Goal: Transaction & Acquisition: Purchase product/service

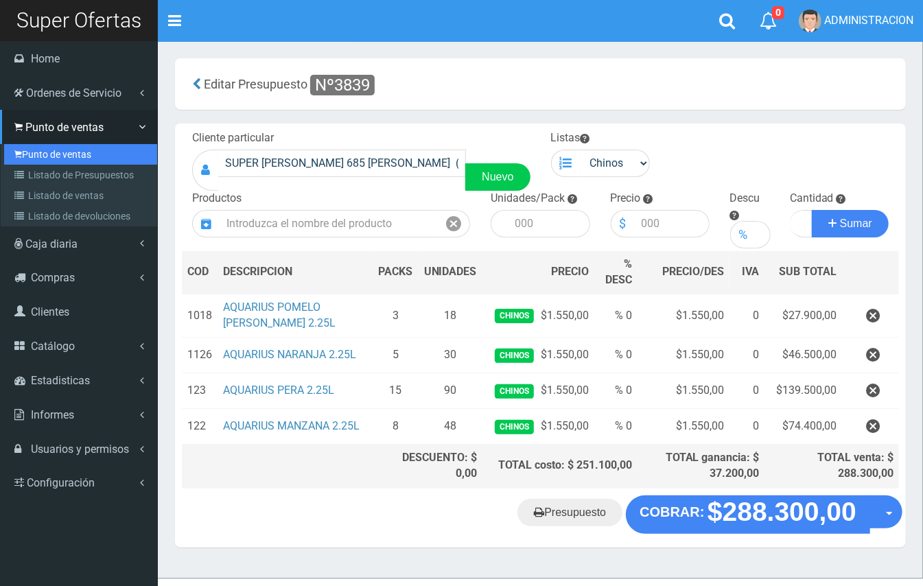
click at [42, 154] on link "Punto de ventas" at bounding box center [80, 154] width 153 height 21
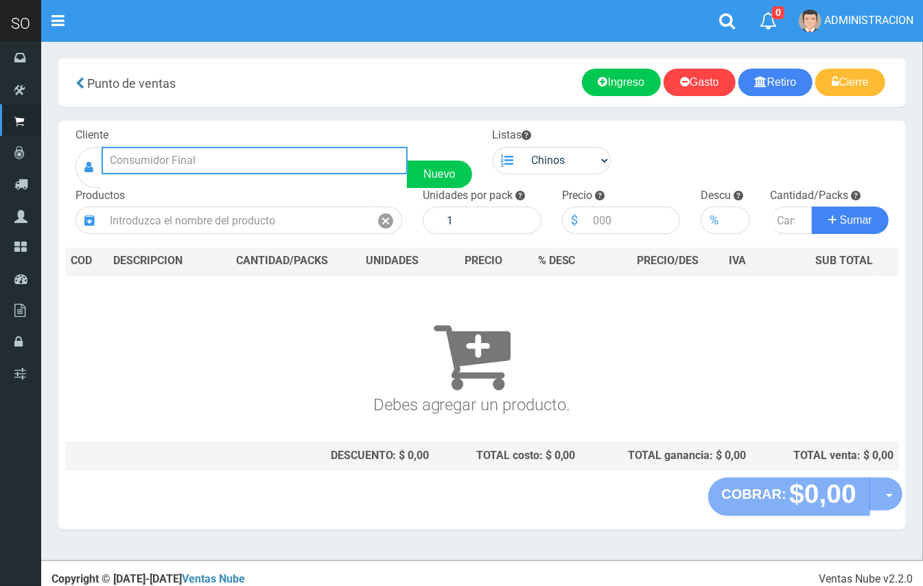
click at [144, 147] on input "text" at bounding box center [255, 160] width 306 height 27
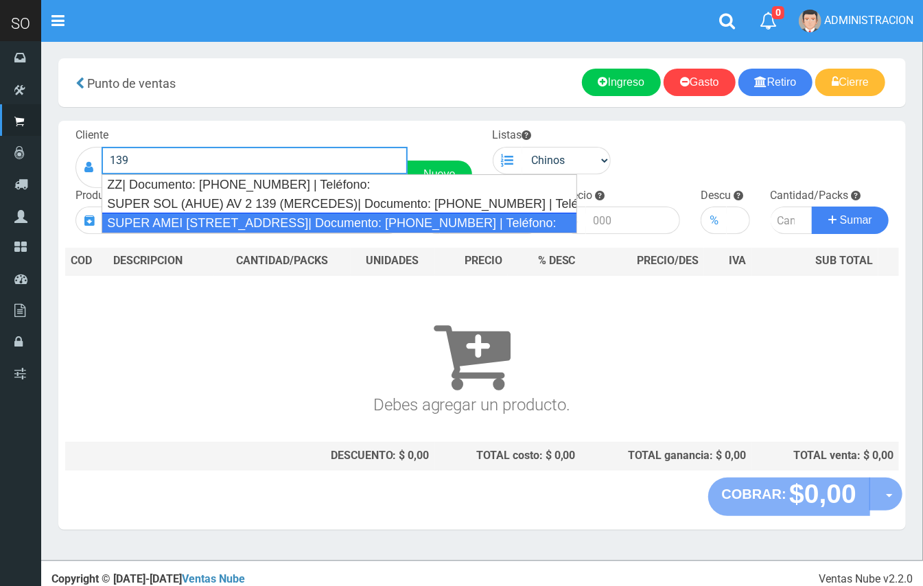
click at [292, 224] on div "SUPER AMEI CALLE 2 139 (MERCEDES)| Documento: 451787863 | Teléfono:" at bounding box center [339, 223] width 475 height 21
type input "SUPER AMEI CALLE 2 139 (MERCEDES)| Documento: 451787863 | Teléfono:"
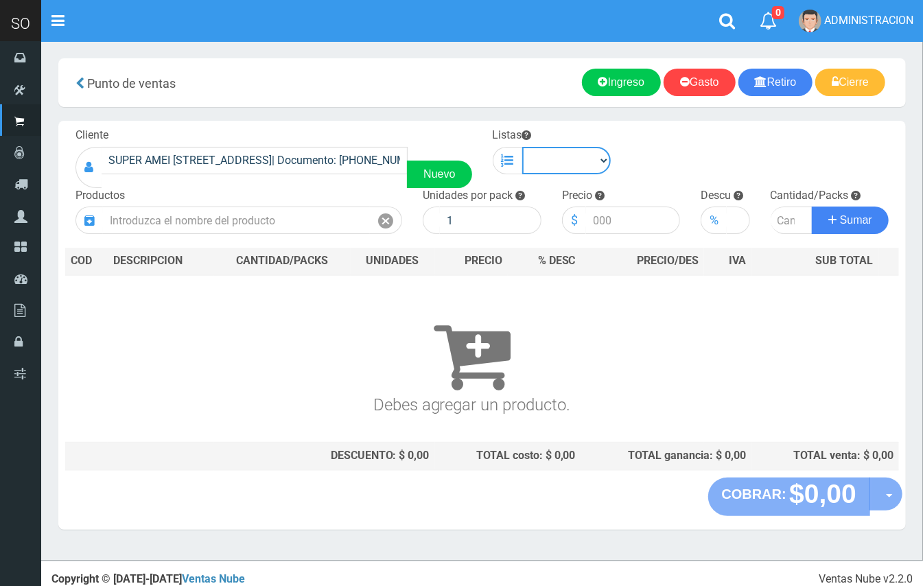
click at [573, 152] on select "Chinos . ." at bounding box center [566, 160] width 89 height 27
select select "1"
click at [522, 147] on select "Chinos . ." at bounding box center [566, 160] width 89 height 27
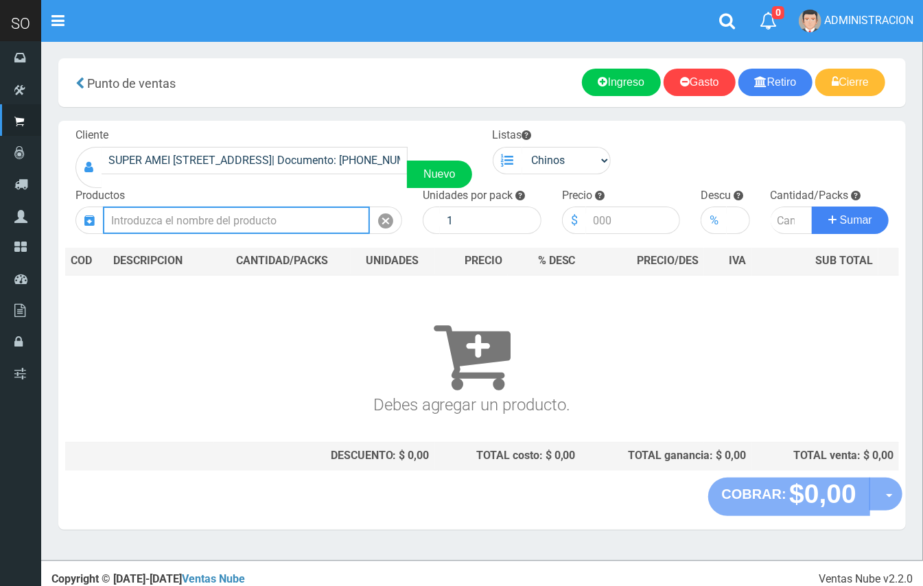
click at [236, 222] on input "text" at bounding box center [236, 219] width 267 height 27
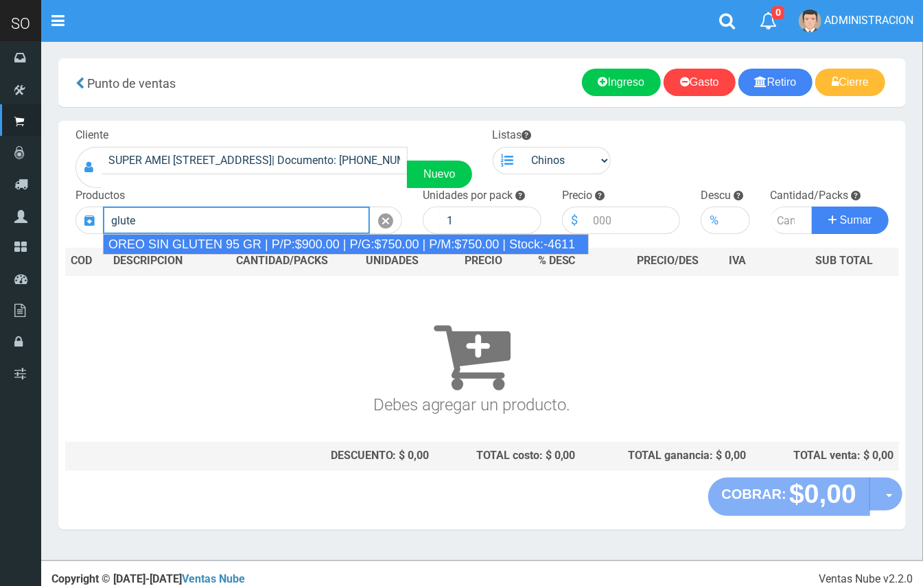
click at [269, 247] on div "OREO SIN GLUTEN 95 GR | P/P:$900.00 | P/G:$750.00 | P/M:$750.00 | Stock:-4611" at bounding box center [346, 244] width 486 height 21
type input "OREO SIN GLUTEN 95 GR | P/P:$900.00 | P/G:$750.00 | P/M:$750.00 | Stock:-4611"
type input "24"
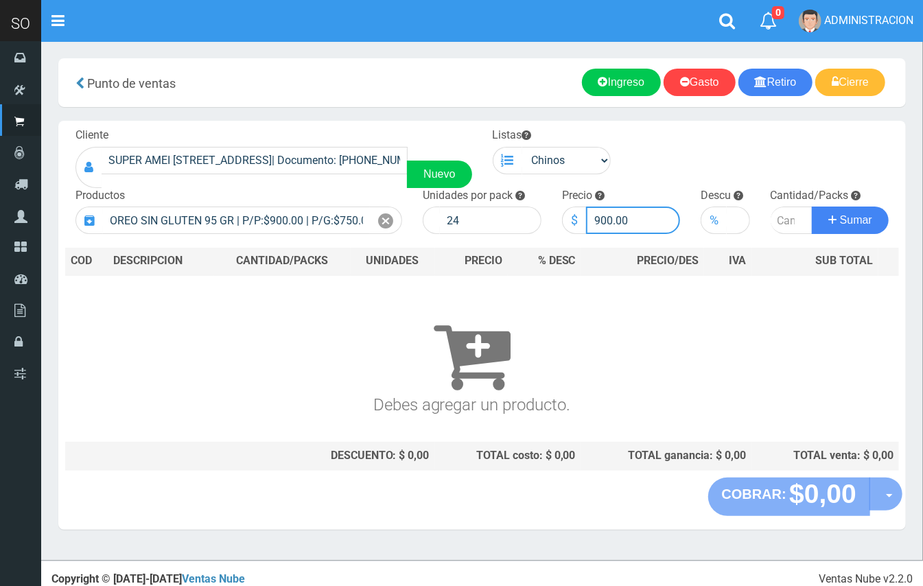
drag, startPoint x: 611, startPoint y: 210, endPoint x: 588, endPoint y: 207, distance: 22.8
click at [588, 207] on input "900.00" at bounding box center [633, 219] width 95 height 27
type input "863.00"
click at [777, 217] on input "number" at bounding box center [791, 219] width 43 height 27
type input "5"
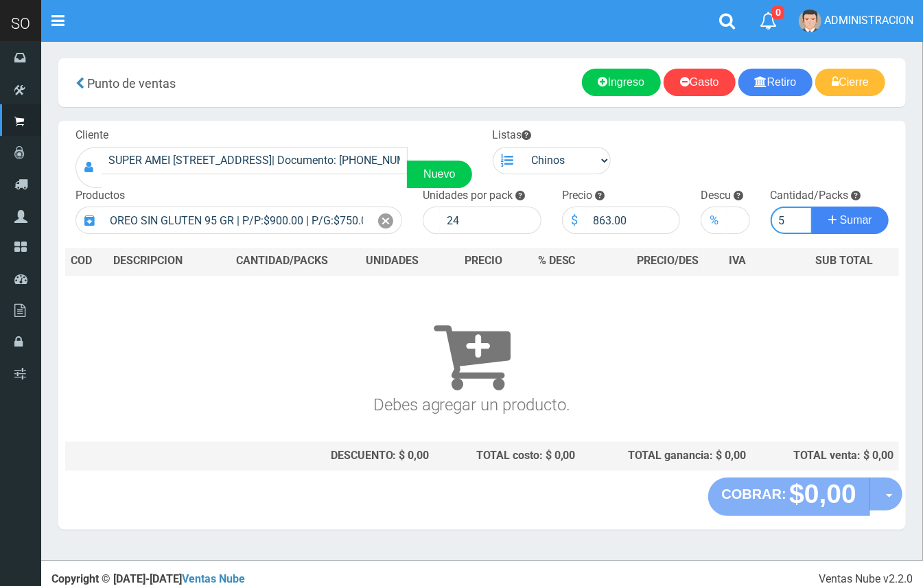
click at [811, 206] on button "Sumar" at bounding box center [849, 219] width 77 height 27
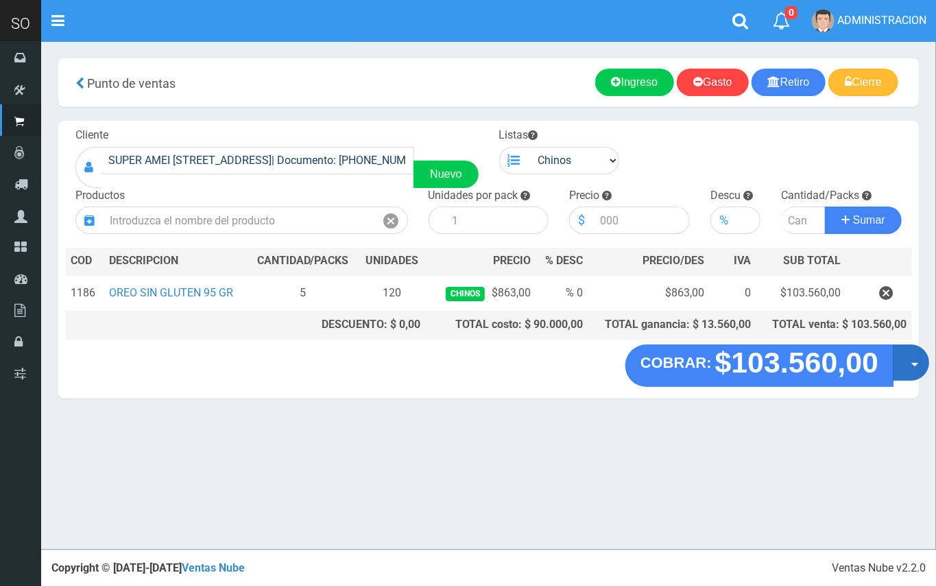
click at [909, 364] on button "Opciones" at bounding box center [911, 362] width 36 height 36
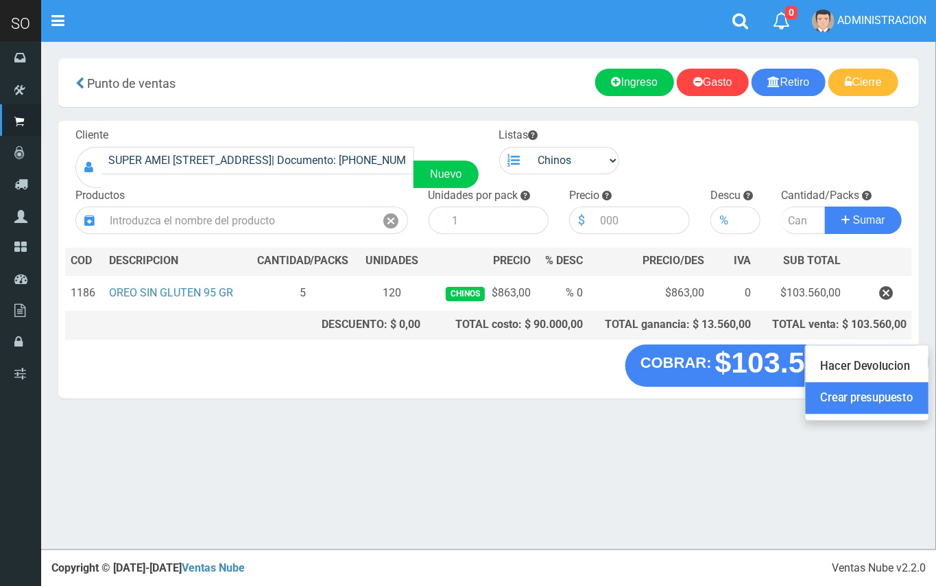
click at [898, 393] on link "Crear presupuesto" at bounding box center [867, 399] width 123 height 32
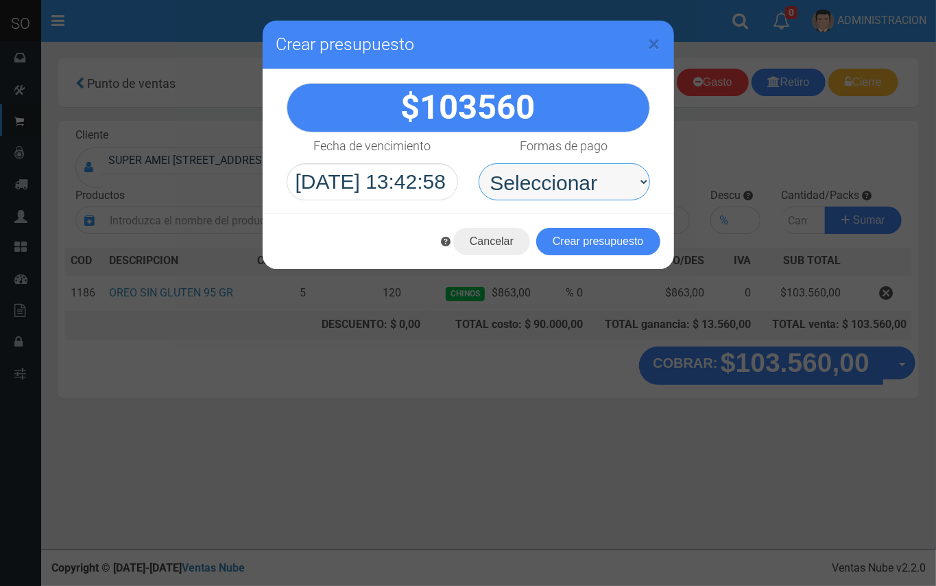
click at [514, 185] on select "Seleccionar Efectivo Tarjeta de Crédito Depósito Débito" at bounding box center [564, 181] width 171 height 37
select select "Efectivo"
click at [479, 163] on select "Seleccionar Efectivo Tarjeta de Crédito Depósito Débito" at bounding box center [564, 181] width 171 height 37
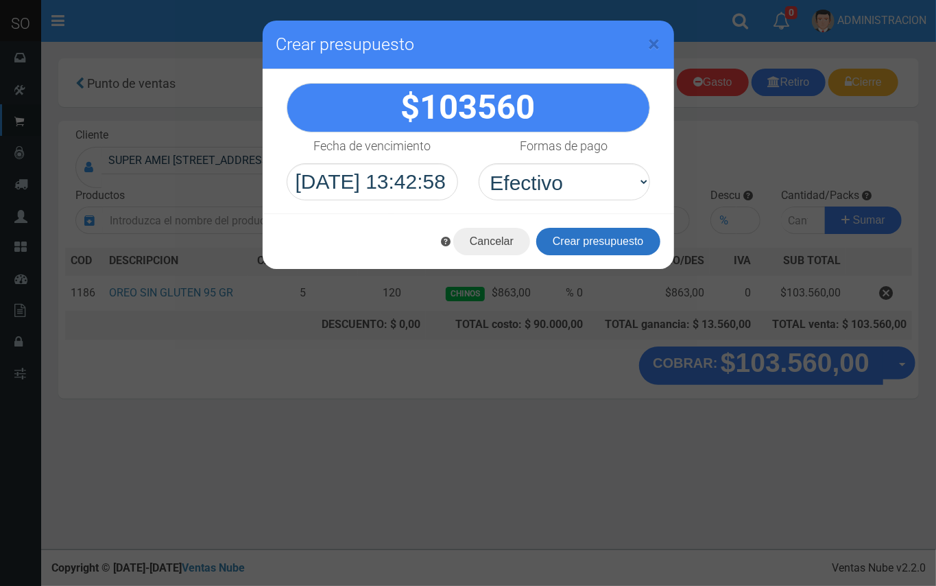
click at [606, 248] on button "Crear presupuesto" at bounding box center [598, 241] width 124 height 27
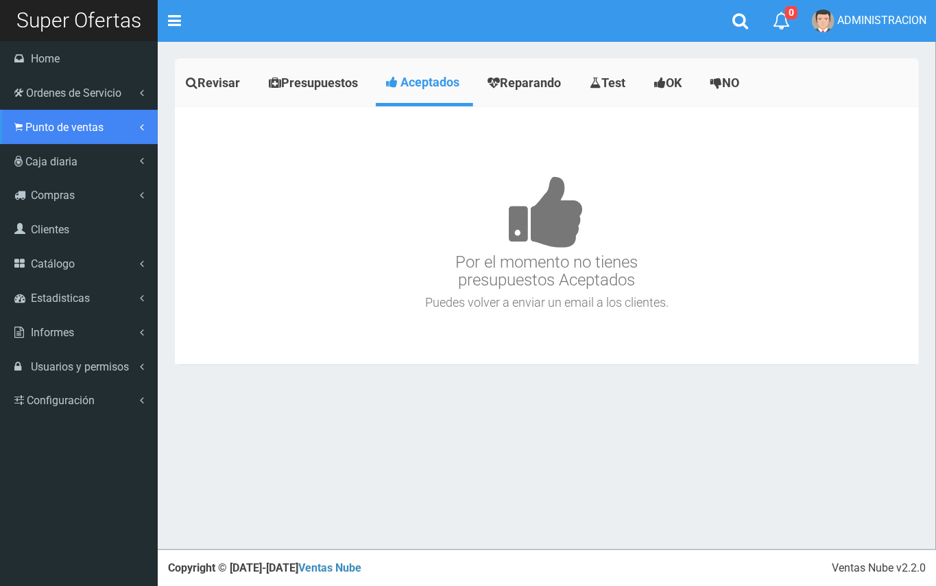
click at [29, 121] on span "Punto de ventas" at bounding box center [64, 127] width 78 height 13
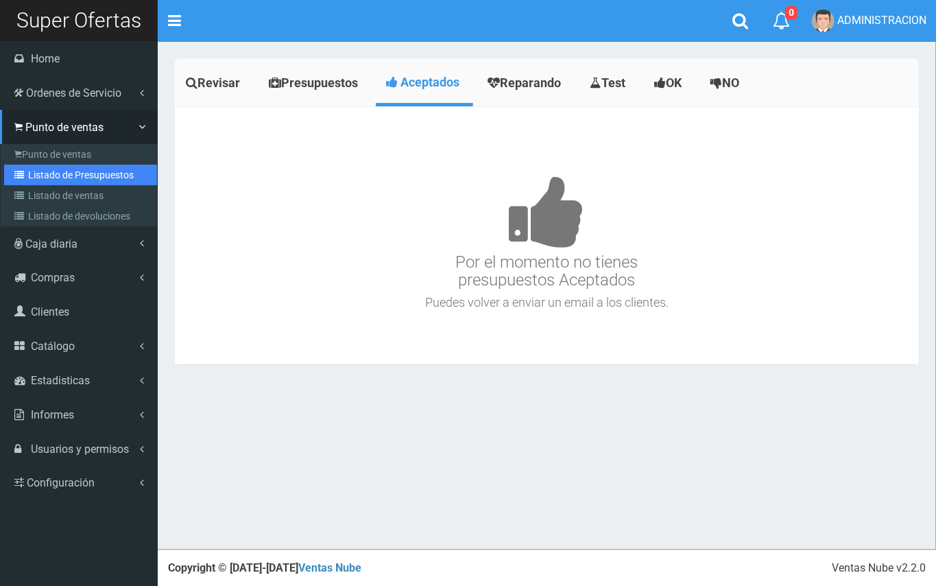
click at [69, 177] on link "Listado de Presupuestos" at bounding box center [80, 175] width 153 height 21
